Goal: Find specific page/section: Locate a particular part of the current website

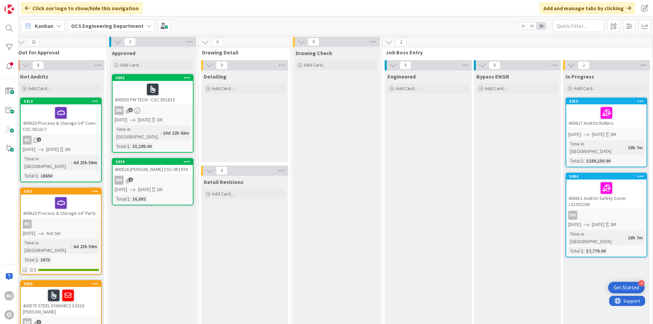
scroll to position [0, 590]
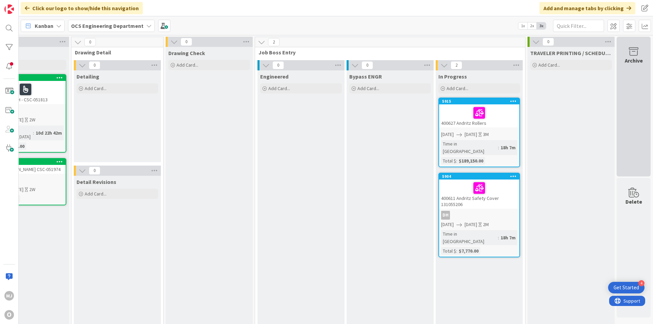
click at [625, 61] on div "Archive" at bounding box center [634, 60] width 18 height 8
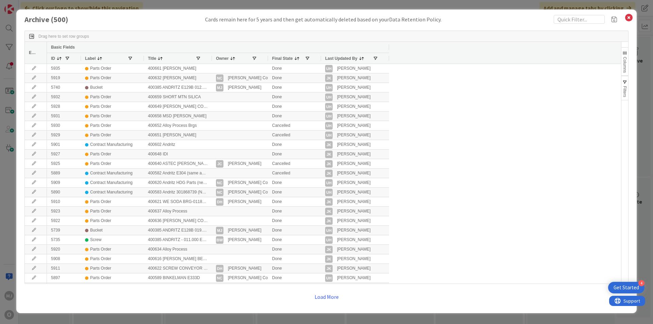
click at [211, 58] on div at bounding box center [211, 58] width 3 height 11
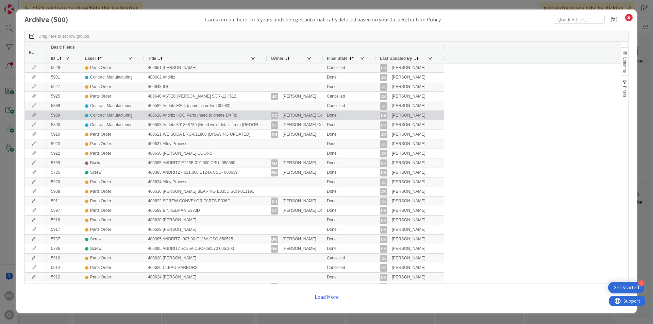
scroll to position [68, 0]
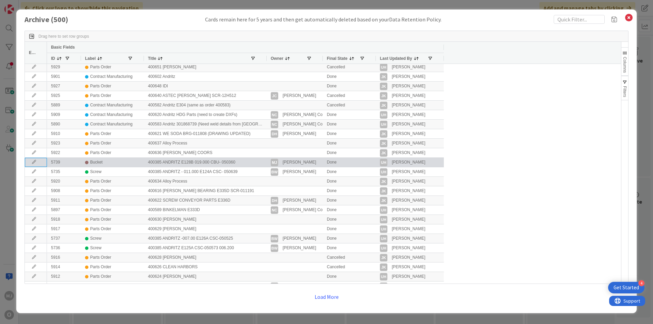
click at [36, 163] on icon at bounding box center [34, 162] width 10 height 4
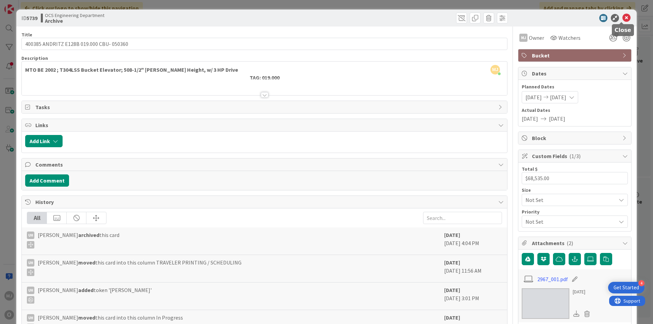
click at [623, 16] on icon at bounding box center [627, 18] width 8 height 8
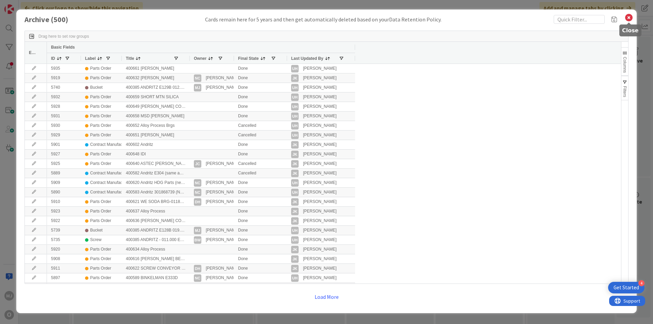
click at [628, 17] on icon at bounding box center [629, 18] width 9 height 10
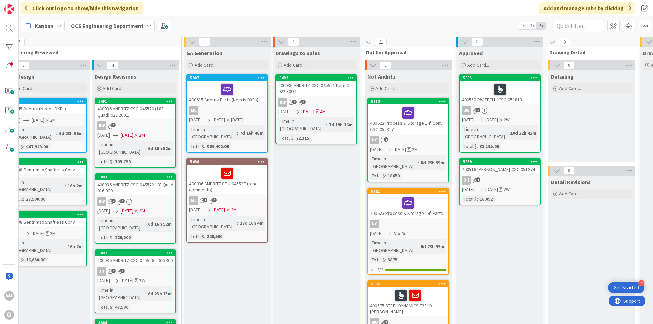
scroll to position [0, 108]
